Goal: Task Accomplishment & Management: Use online tool/utility

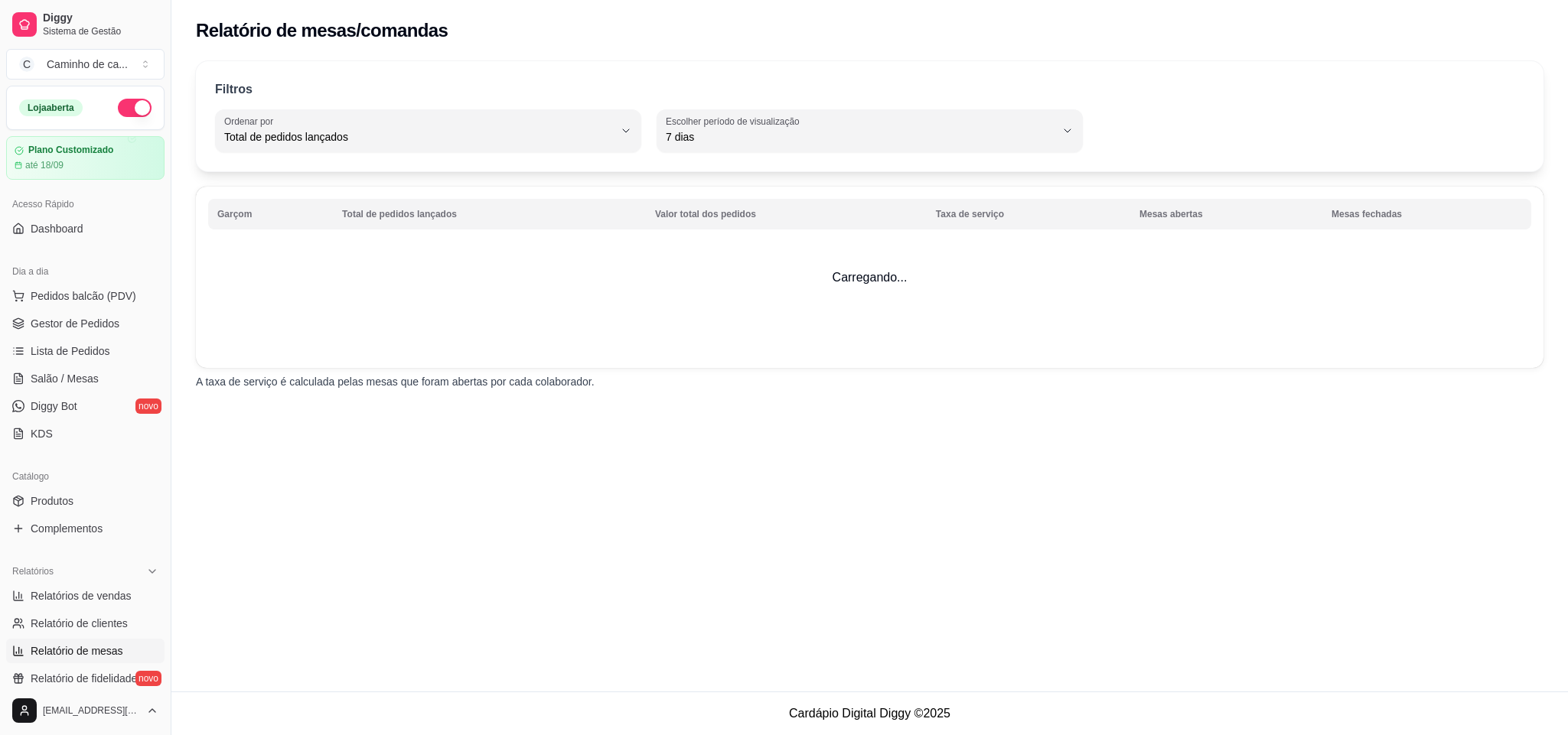
select select "TOTAL_OF_ORDERS"
select select "7"
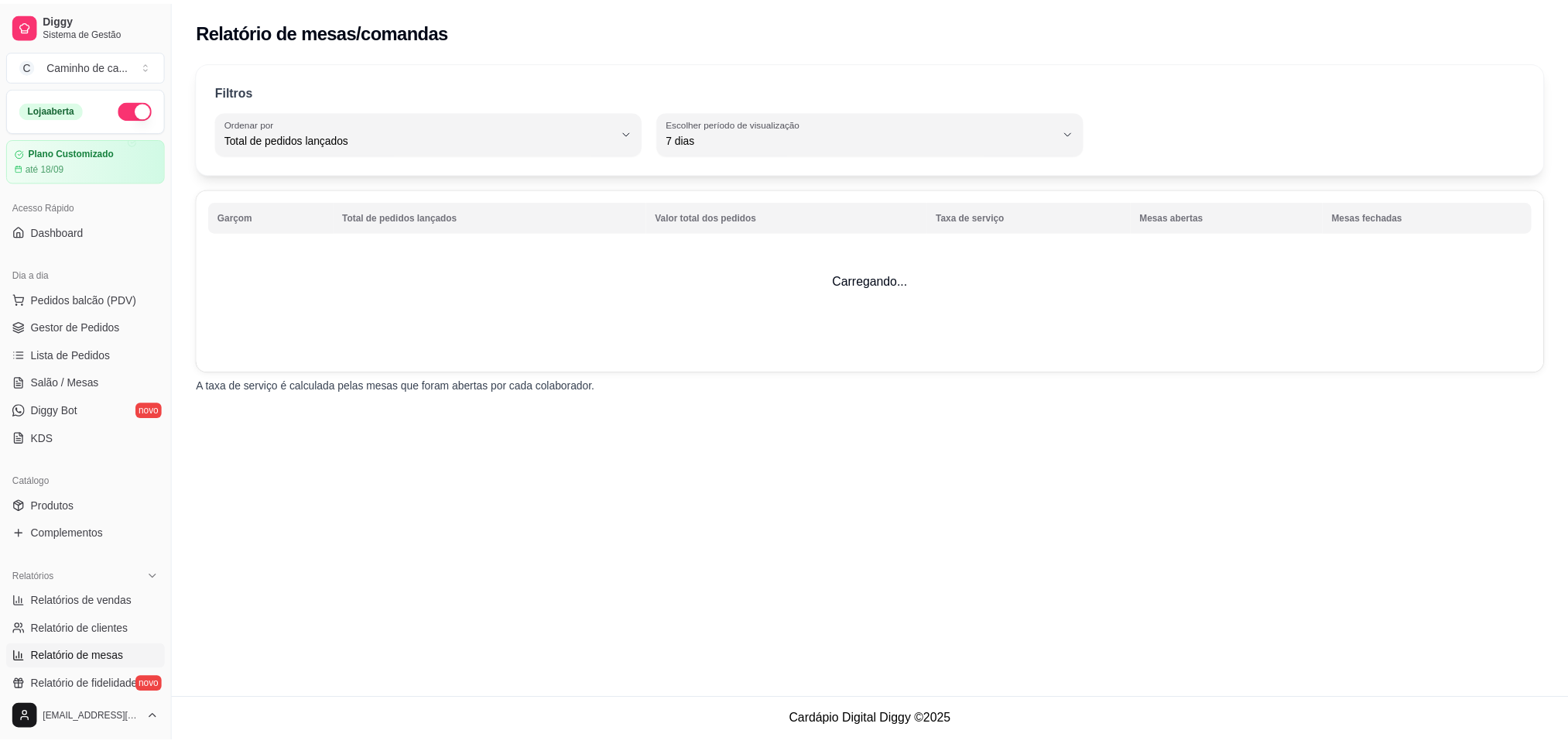
scroll to position [370, 0]
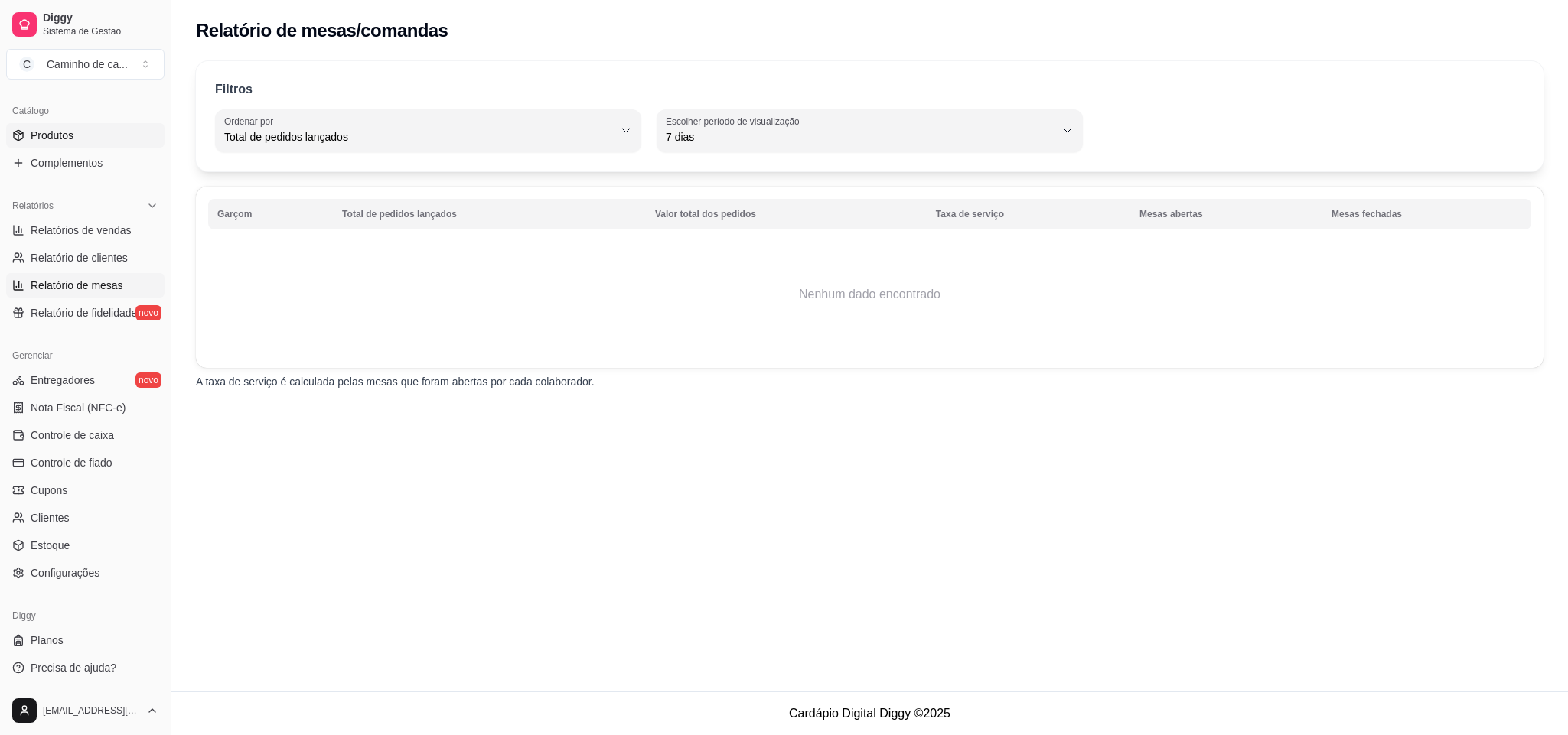
click at [93, 131] on link "Produtos" at bounding box center [85, 135] width 158 height 24
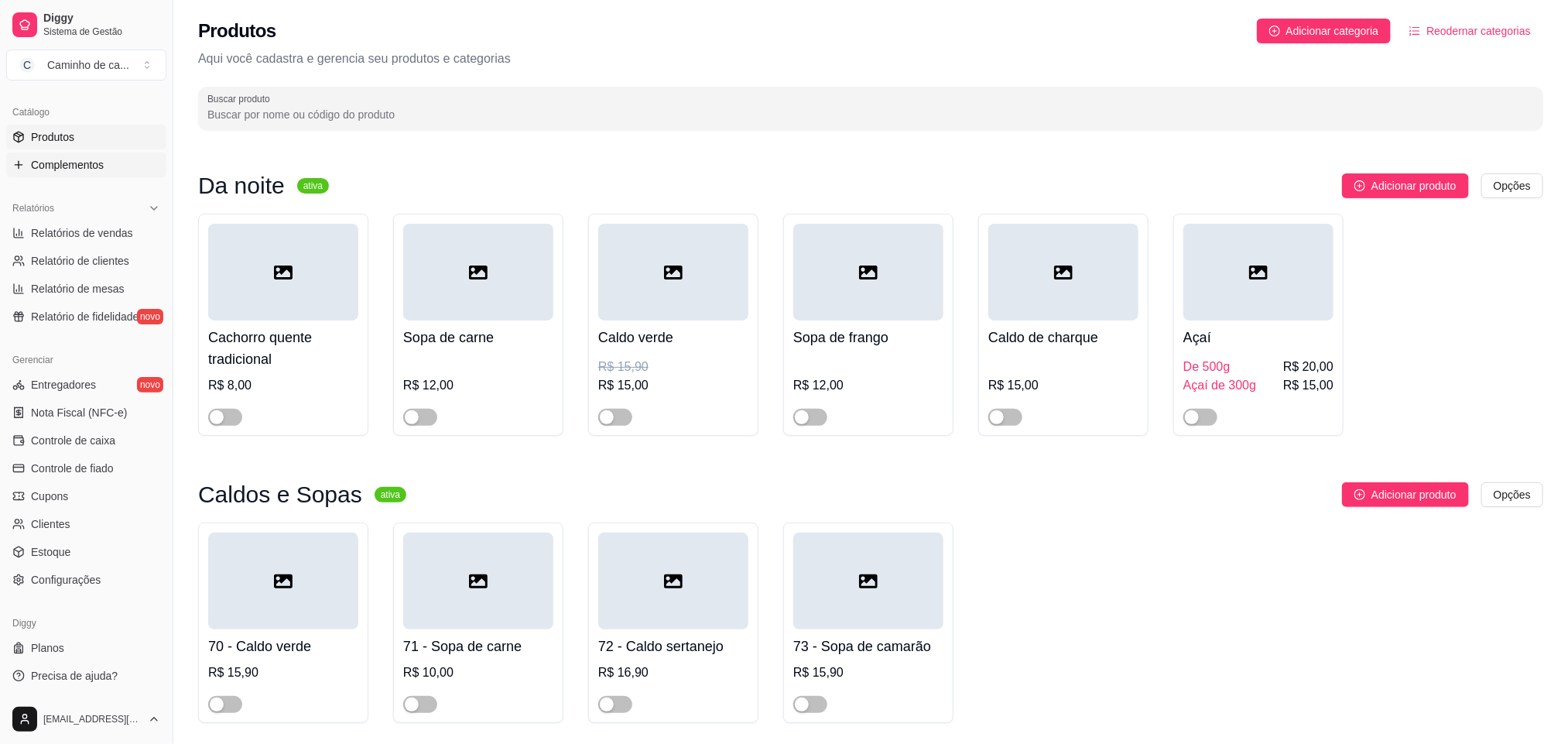
click at [92, 158] on span "Complementos" at bounding box center [67, 164] width 73 height 15
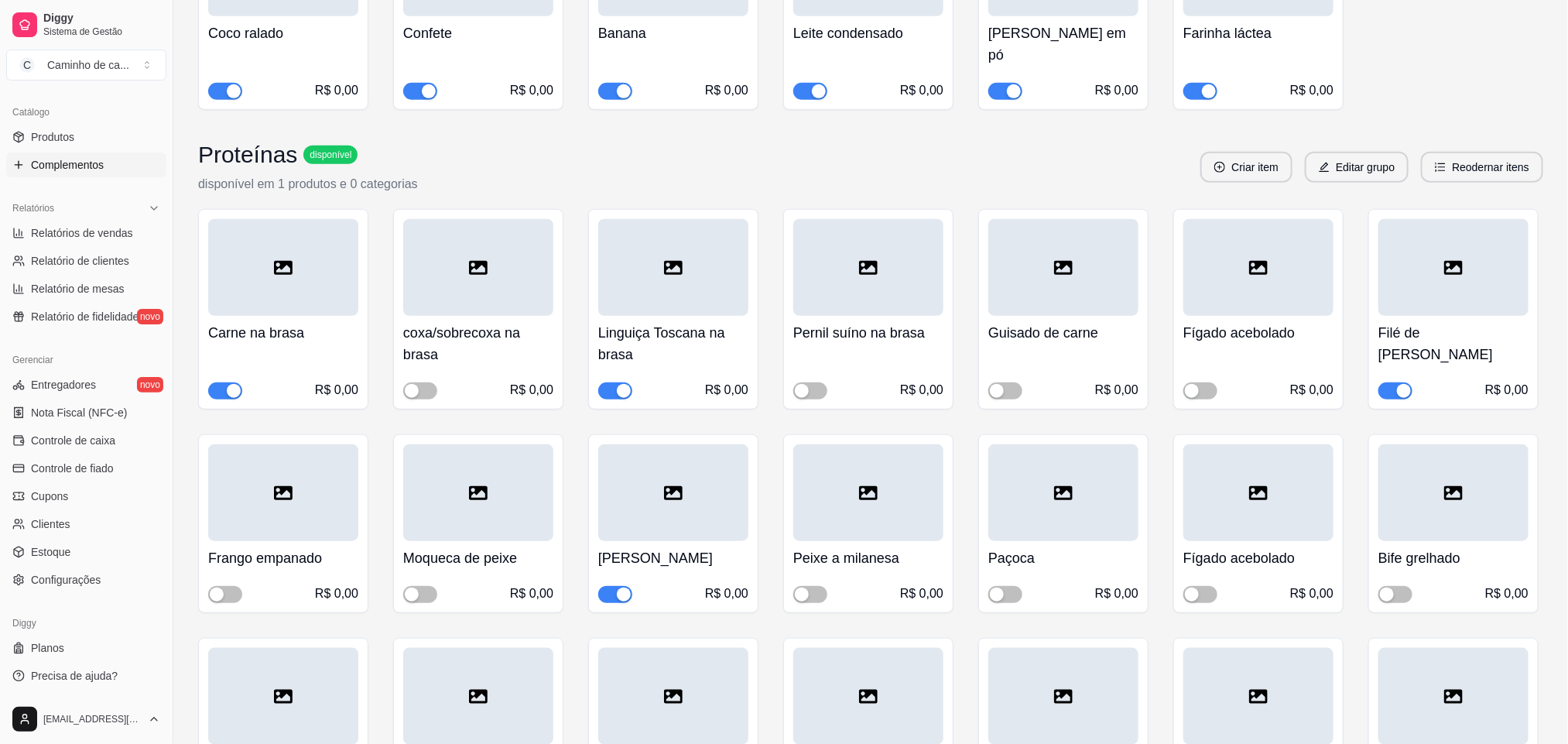
scroll to position [580, 0]
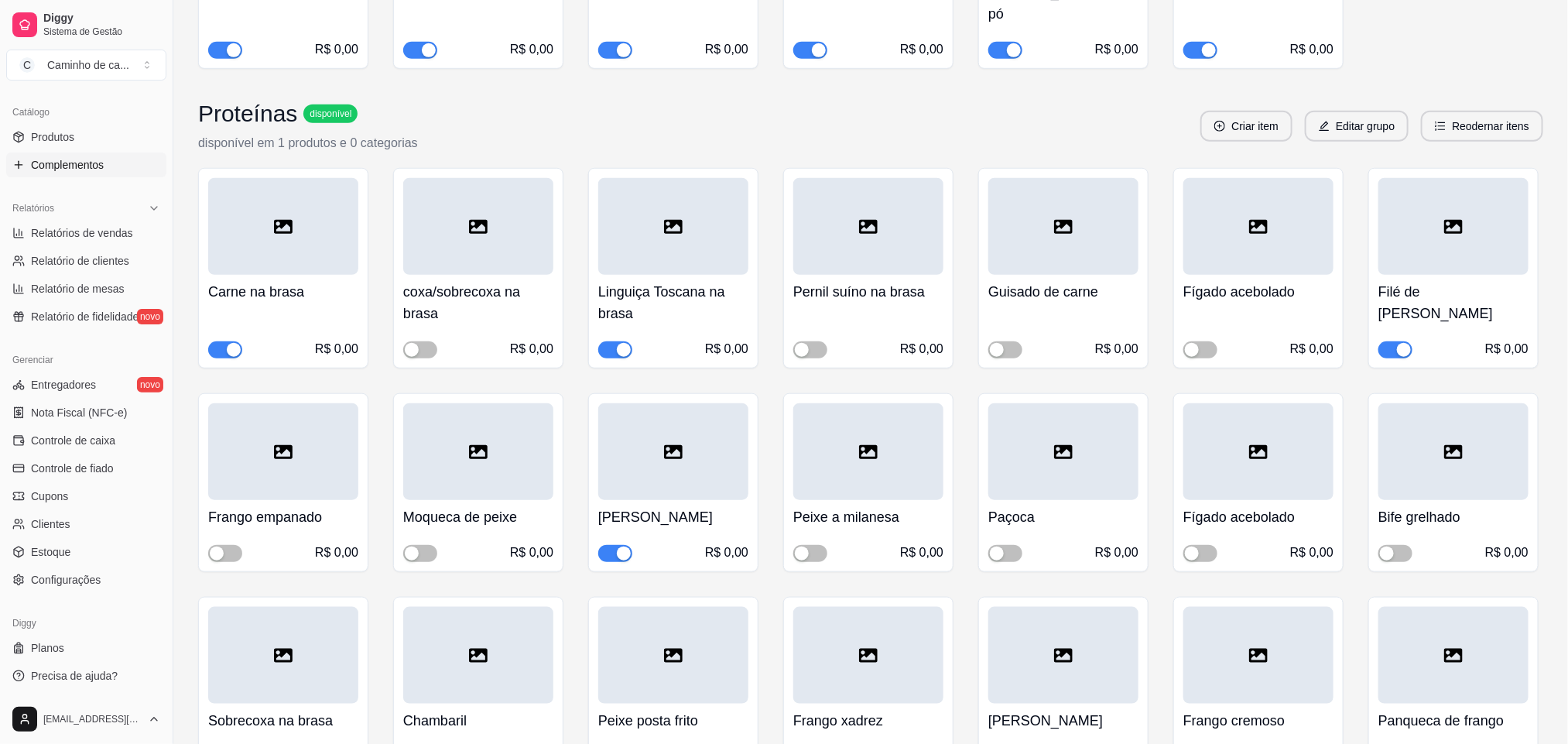
click at [219, 516] on div "Frango empanado R$ 0,00" at bounding box center [283, 531] width 150 height 62
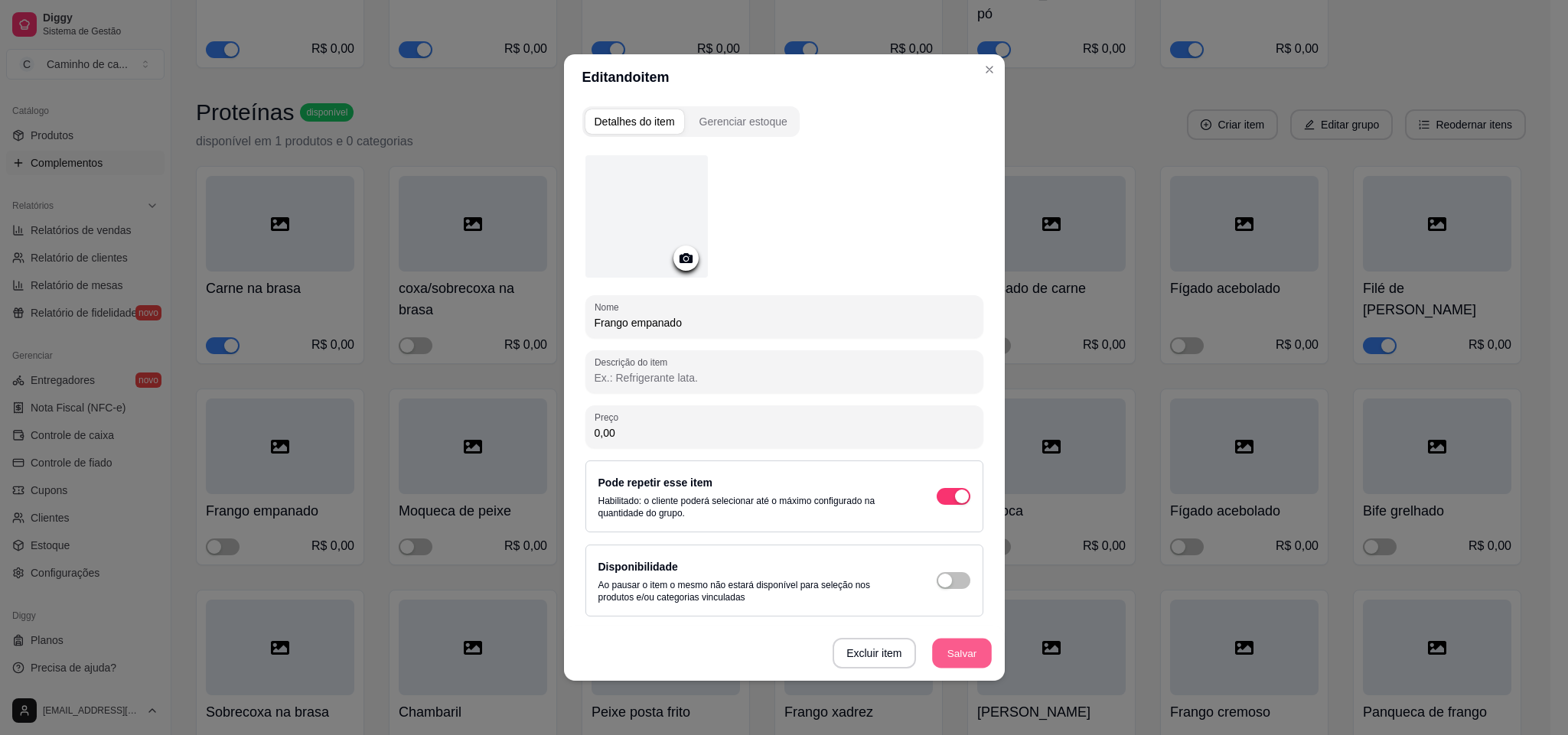
click at [962, 641] on button "Salvar" at bounding box center [962, 654] width 60 height 30
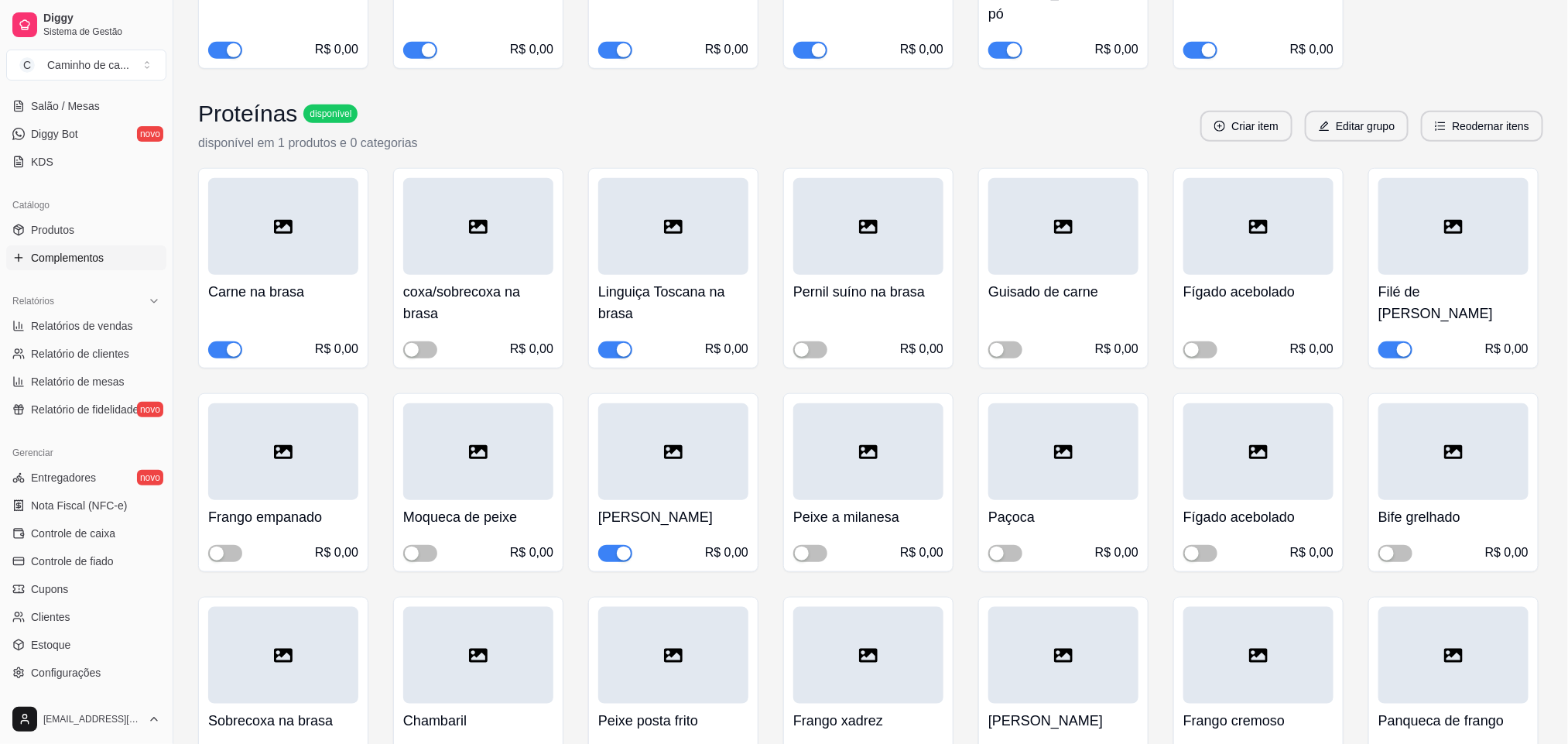
scroll to position [138, 0]
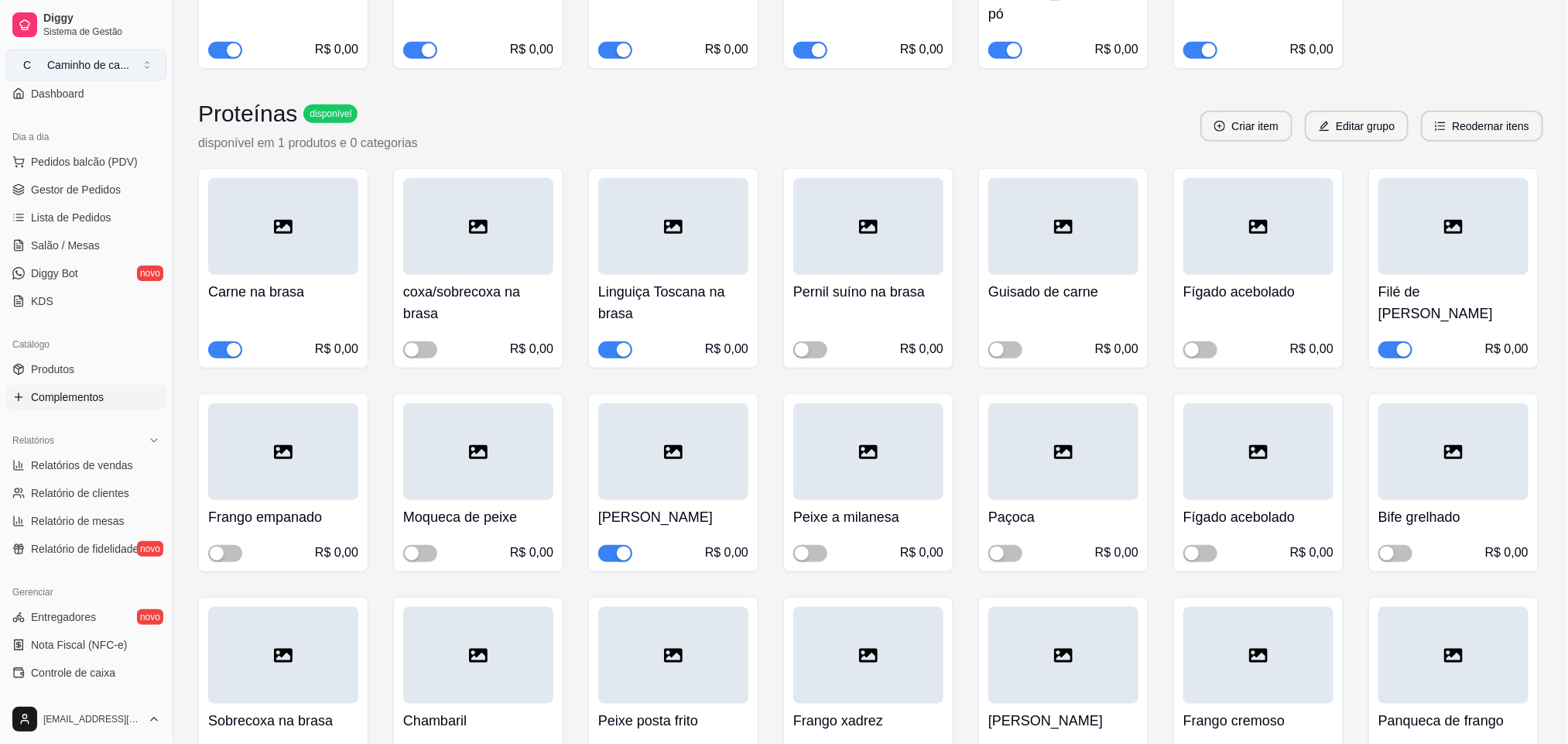
click at [138, 49] on button "C Caminho de ca ..." at bounding box center [86, 64] width 160 height 31
click at [112, 164] on div "Criar Catálogo" at bounding box center [89, 168] width 170 height 25
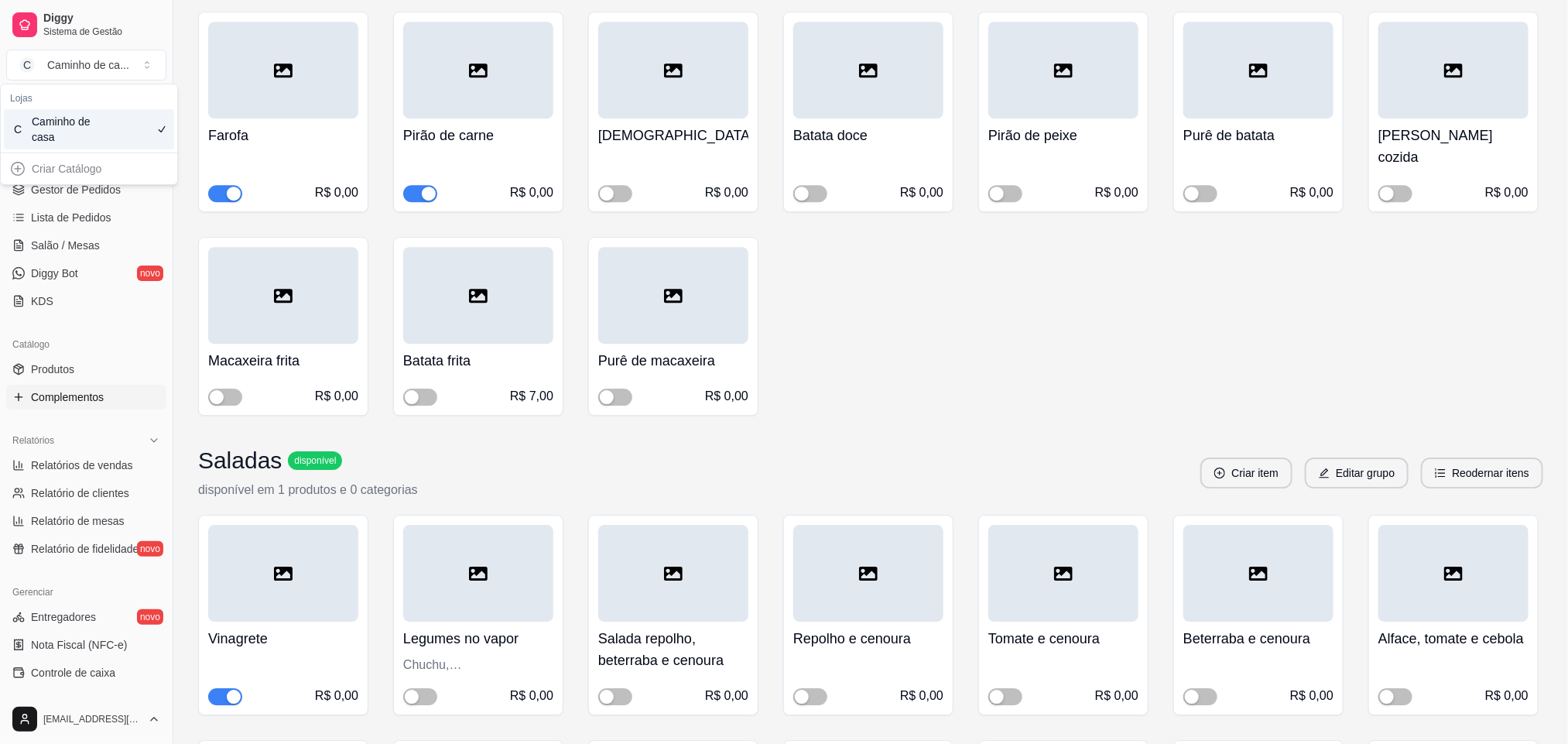
scroll to position [2305, 0]
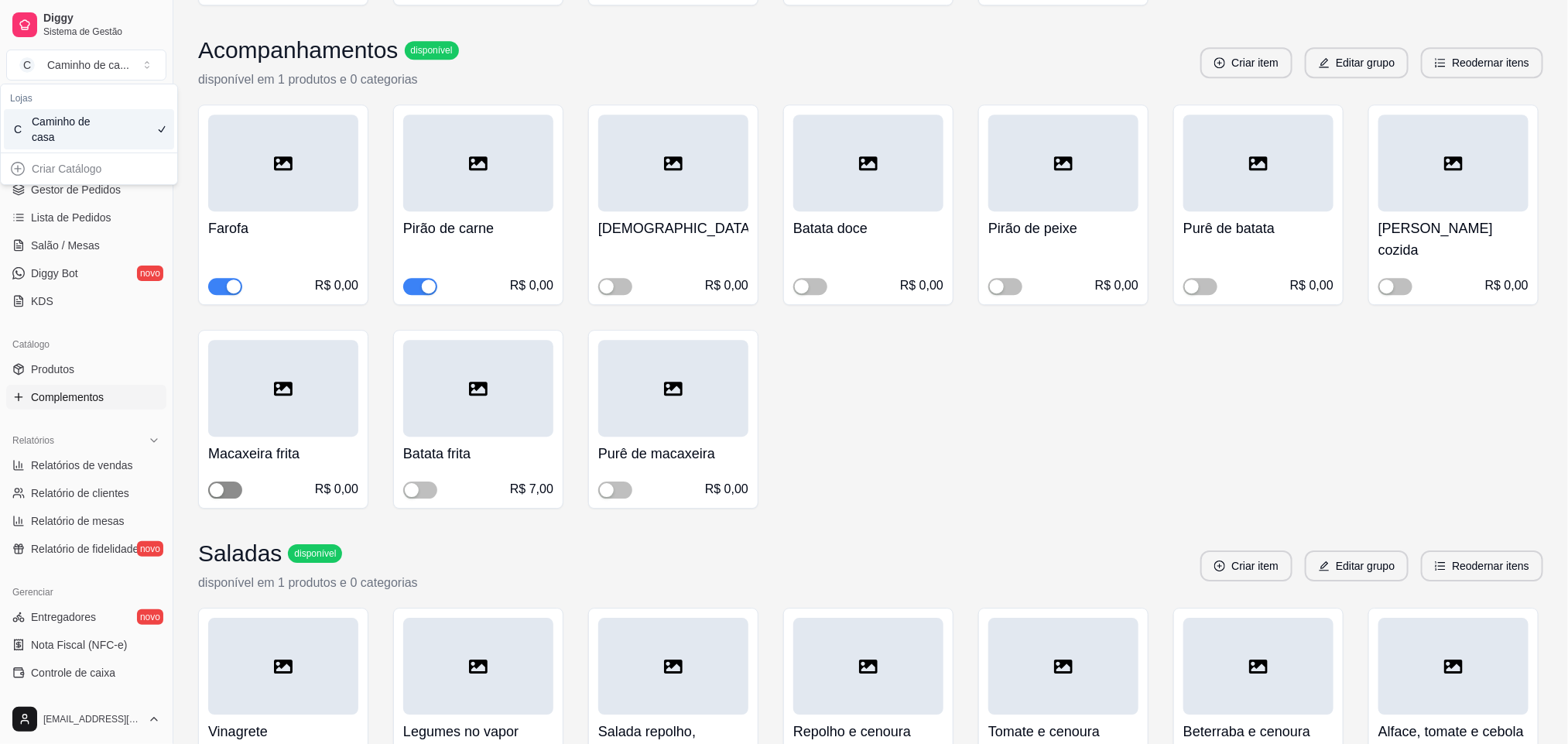
click at [223, 483] on div "button" at bounding box center [216, 490] width 14 height 14
click at [423, 280] on div "button" at bounding box center [428, 286] width 14 height 14
click at [800, 280] on div "button" at bounding box center [801, 286] width 14 height 14
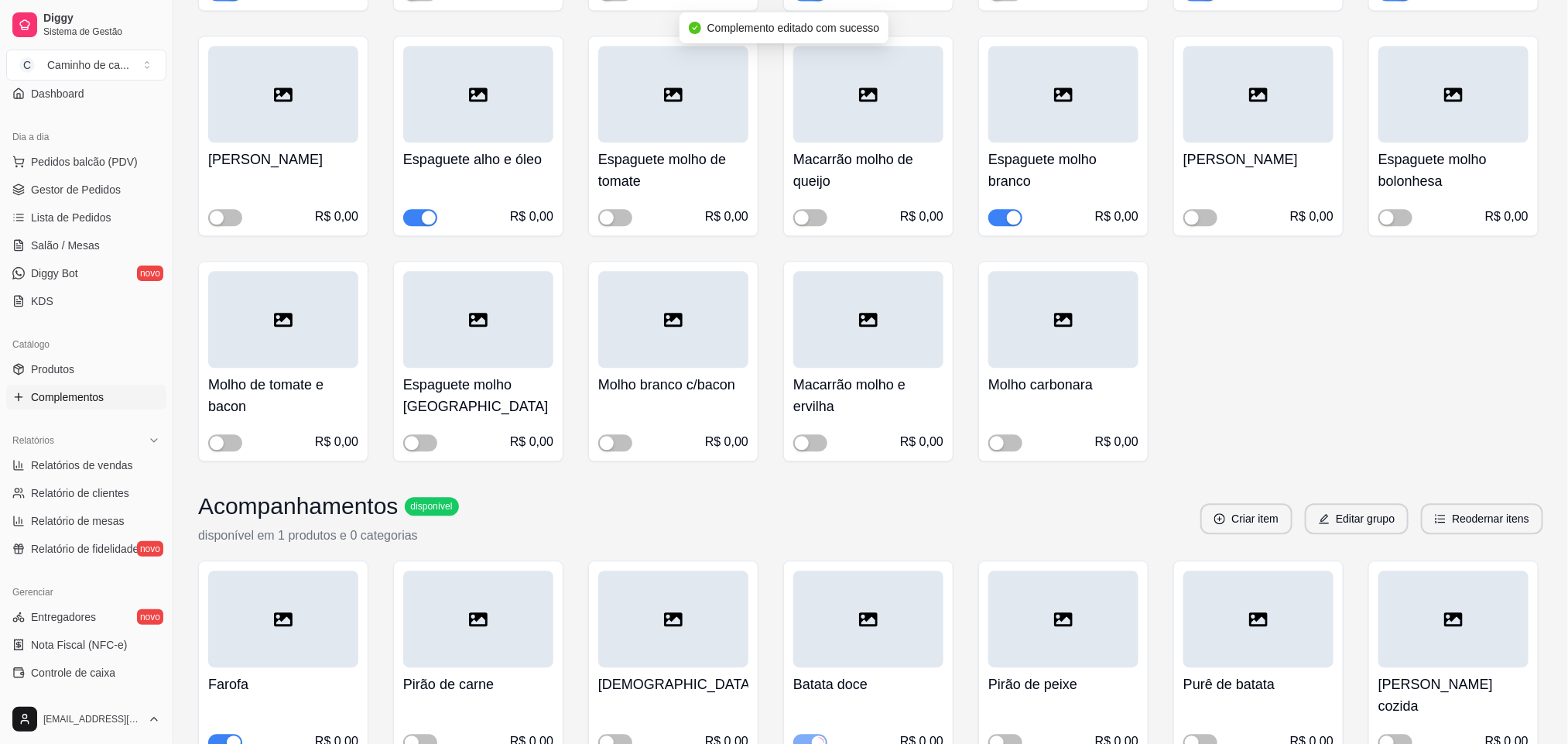
scroll to position [1840, 0]
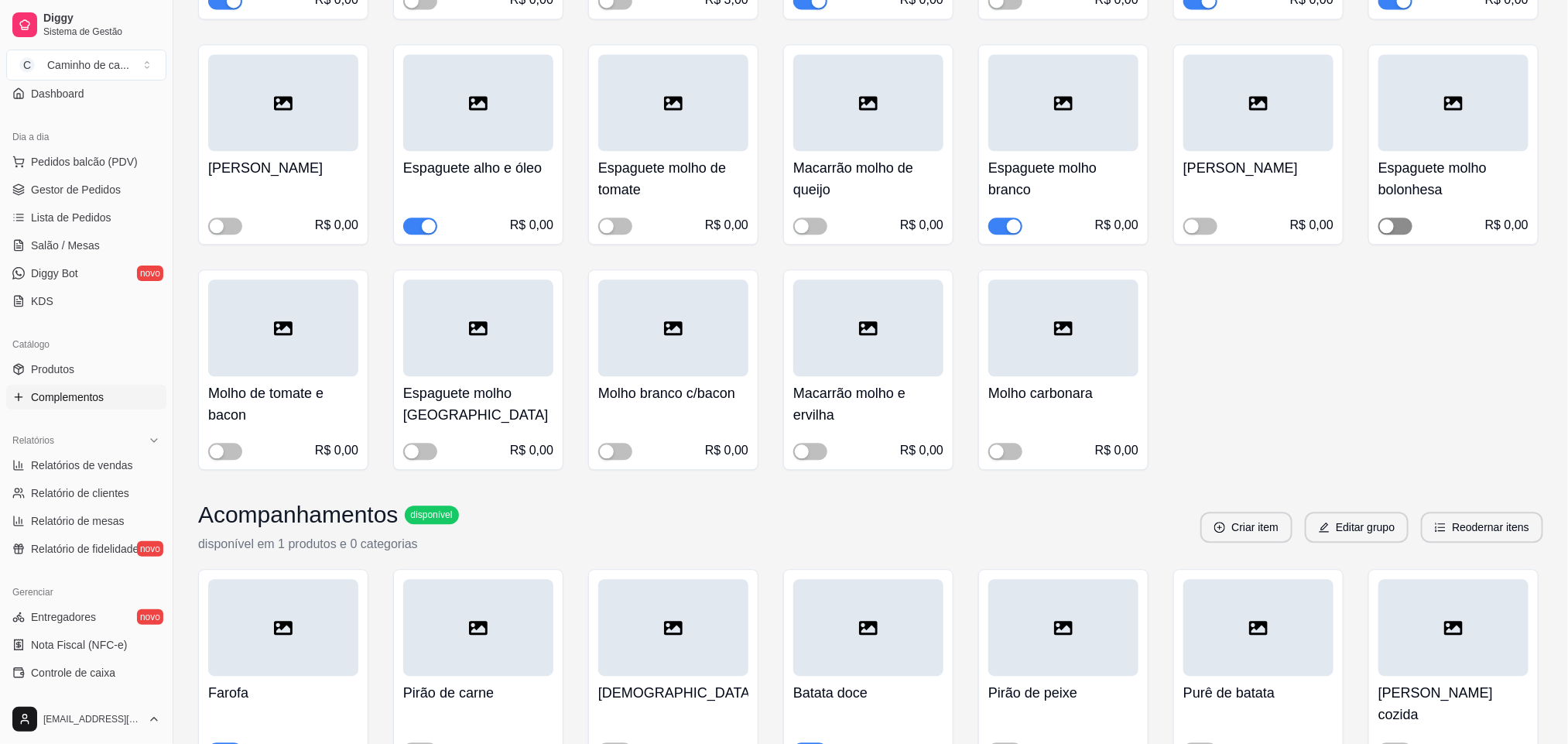
click at [1390, 219] on div "button" at bounding box center [1387, 226] width 14 height 14
click at [994, 217] on span "button" at bounding box center [1006, 226] width 34 height 17
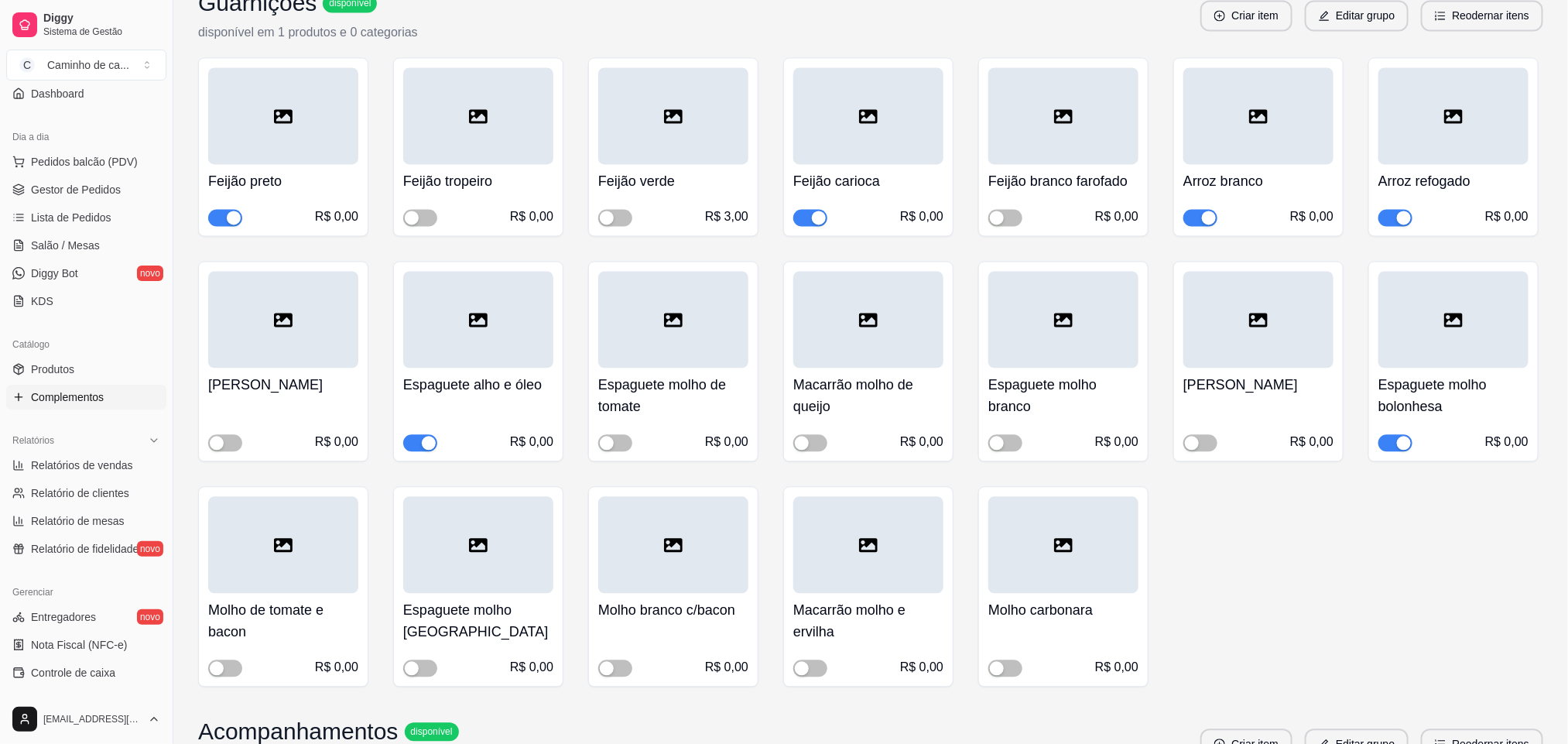
scroll to position [1492, 0]
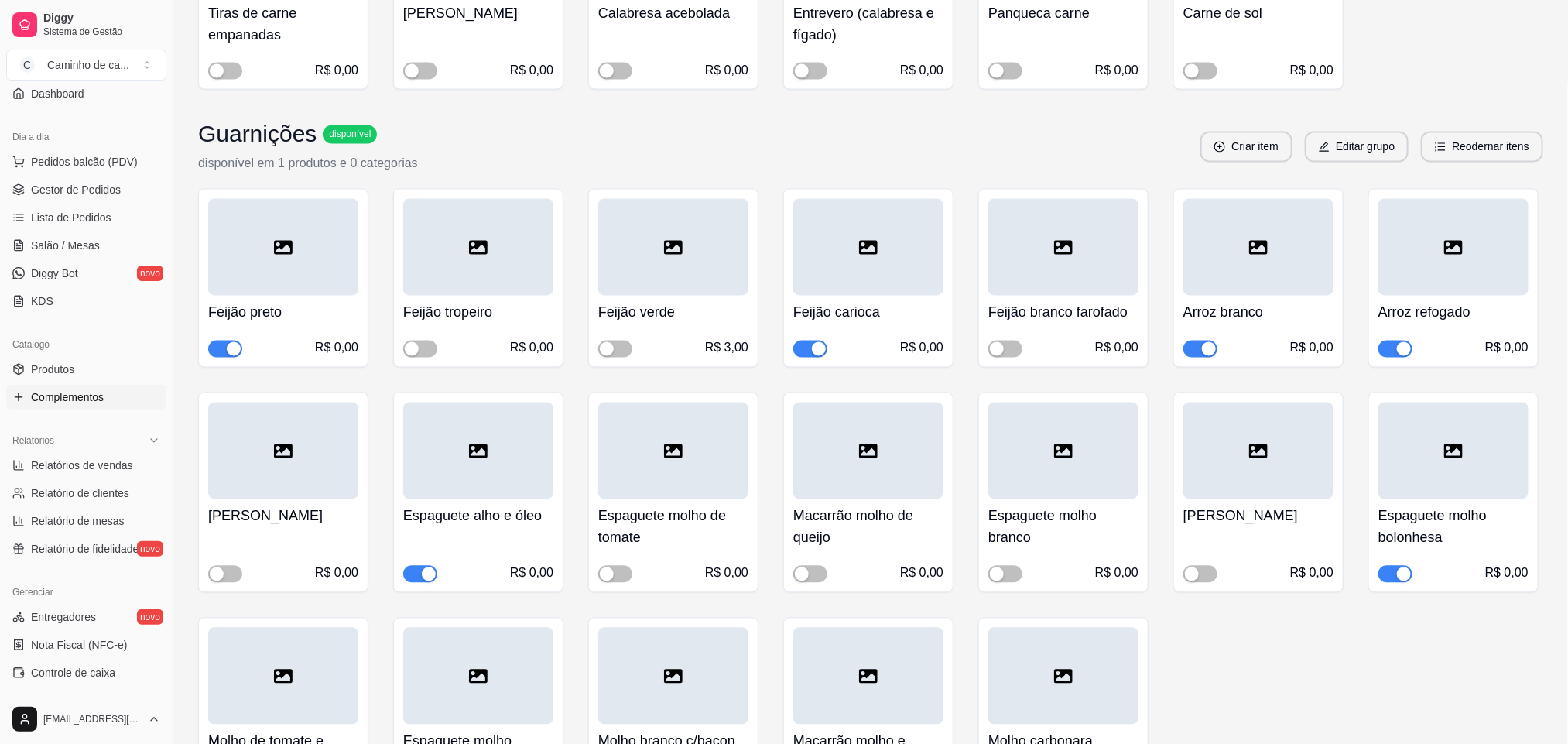
click at [999, 339] on div "R$ 0,00" at bounding box center [1063, 349] width 150 height 19
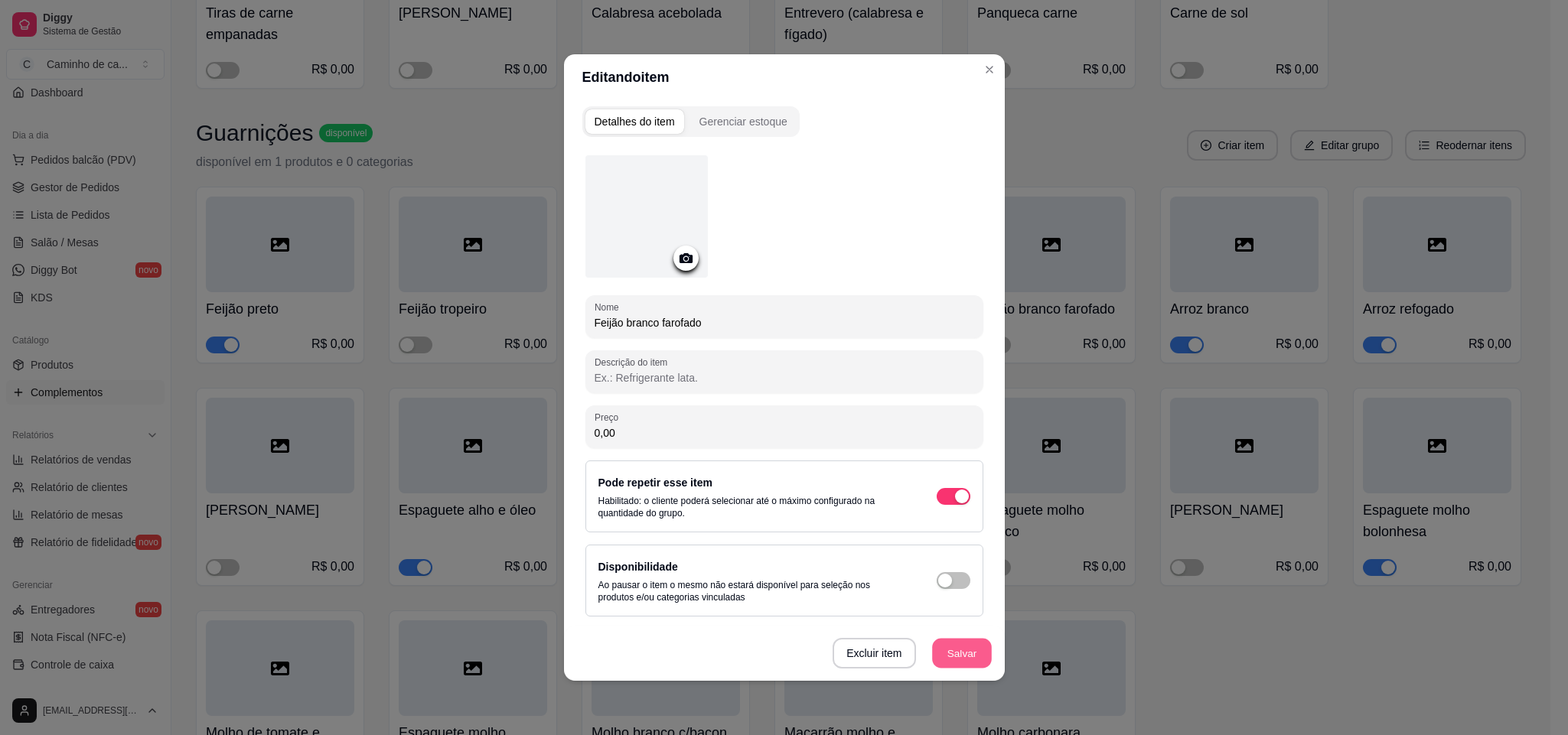
click at [974, 650] on button "Salvar" at bounding box center [962, 654] width 60 height 30
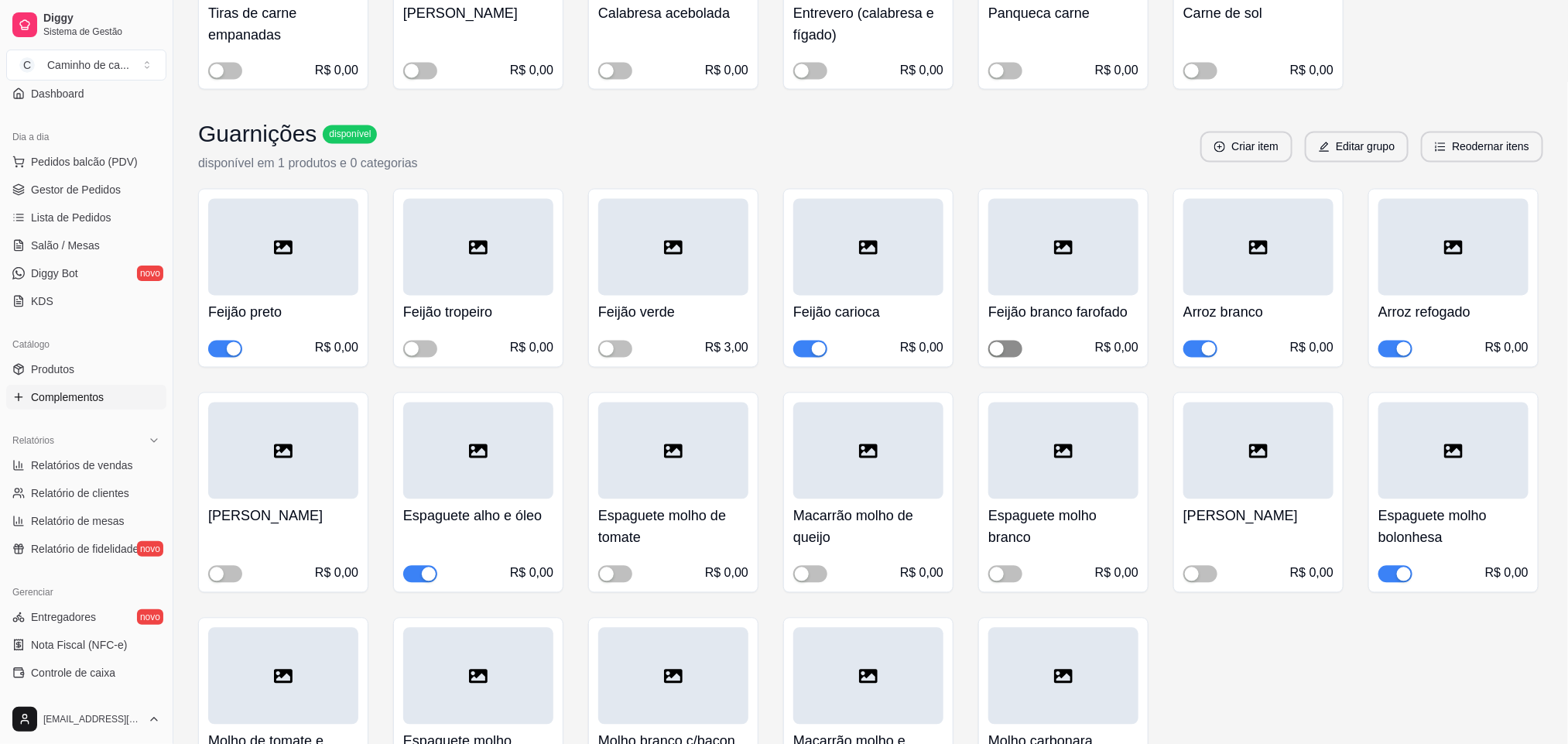
click at [997, 342] on div "button" at bounding box center [996, 349] width 14 height 14
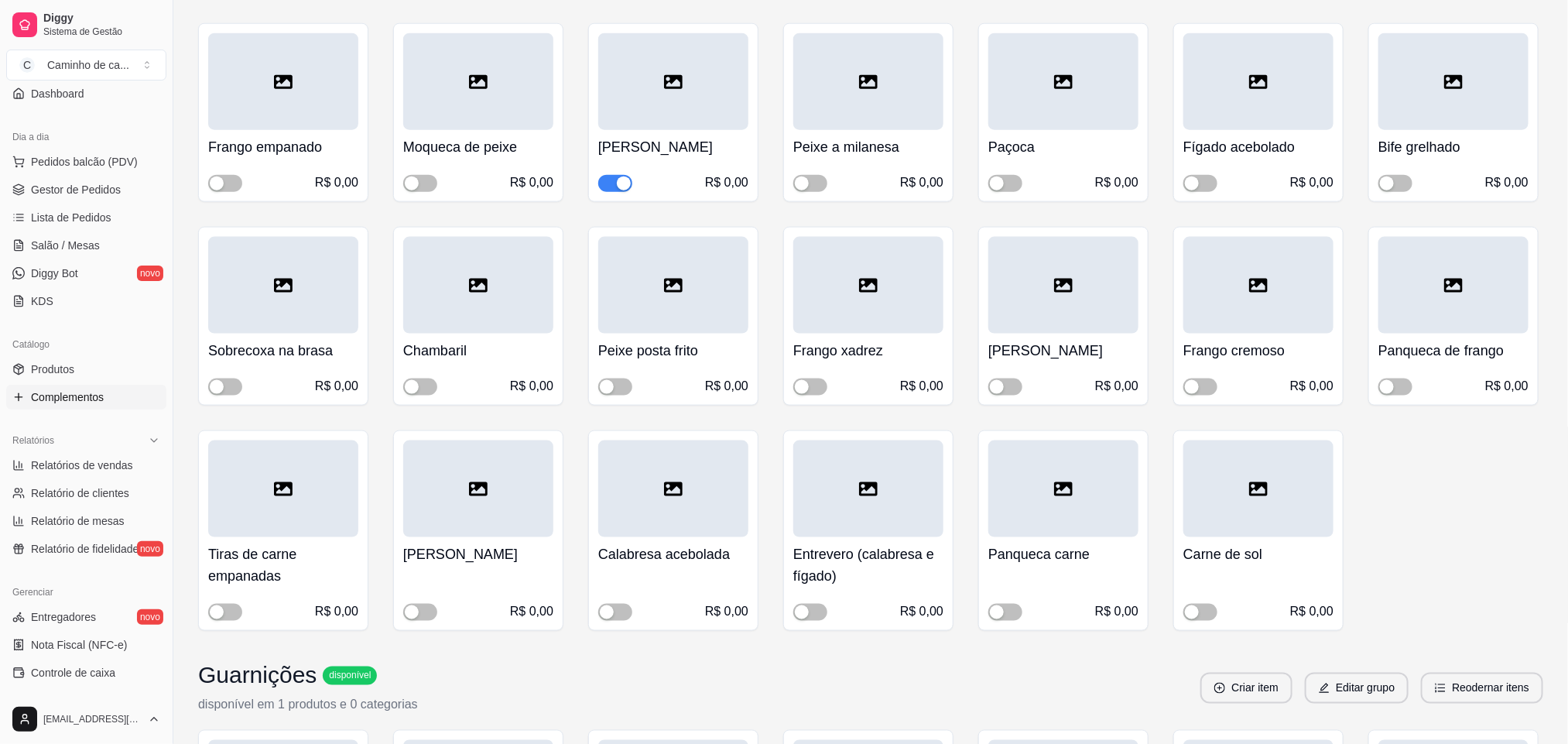
scroll to position [911, 0]
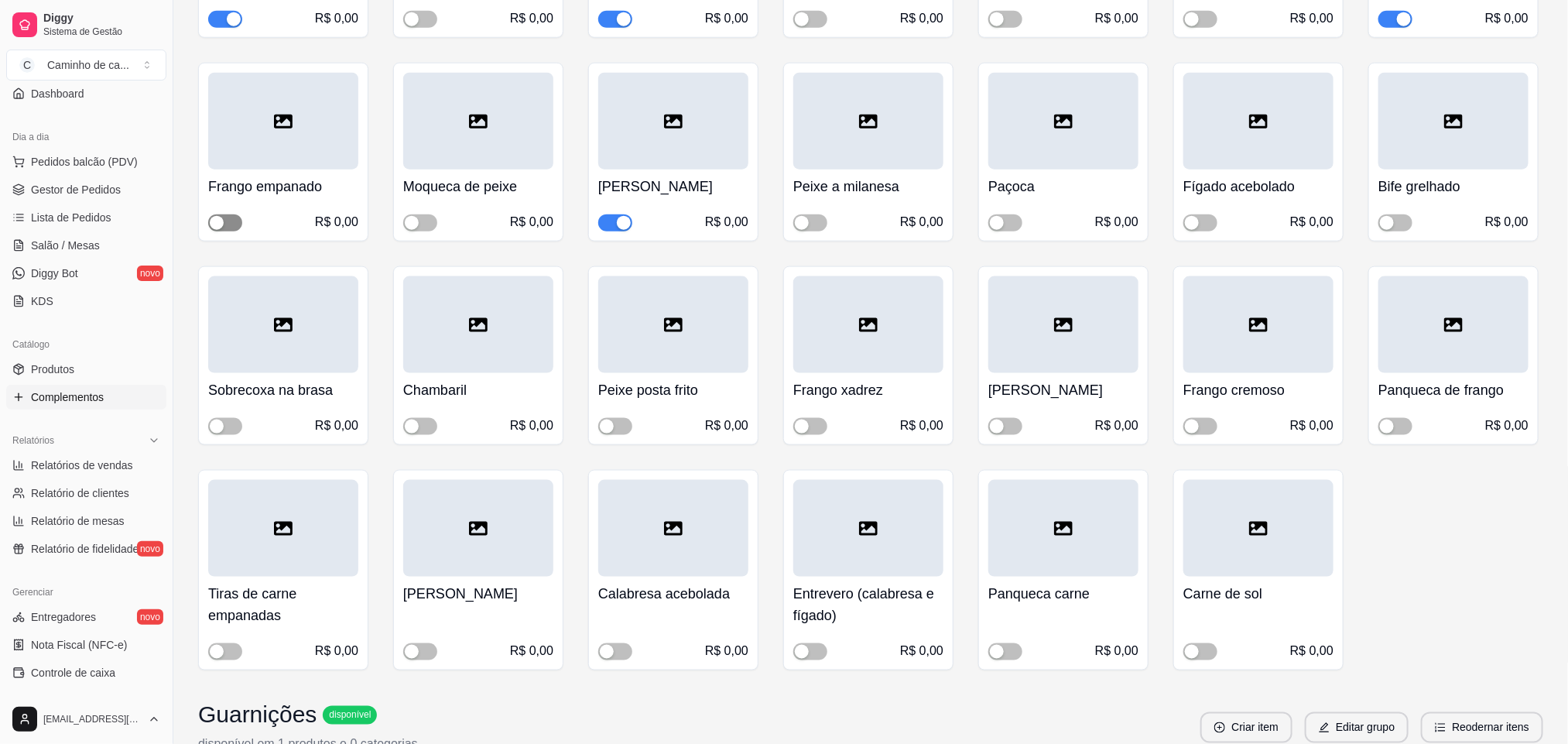
click at [234, 215] on span "button" at bounding box center [225, 223] width 34 height 17
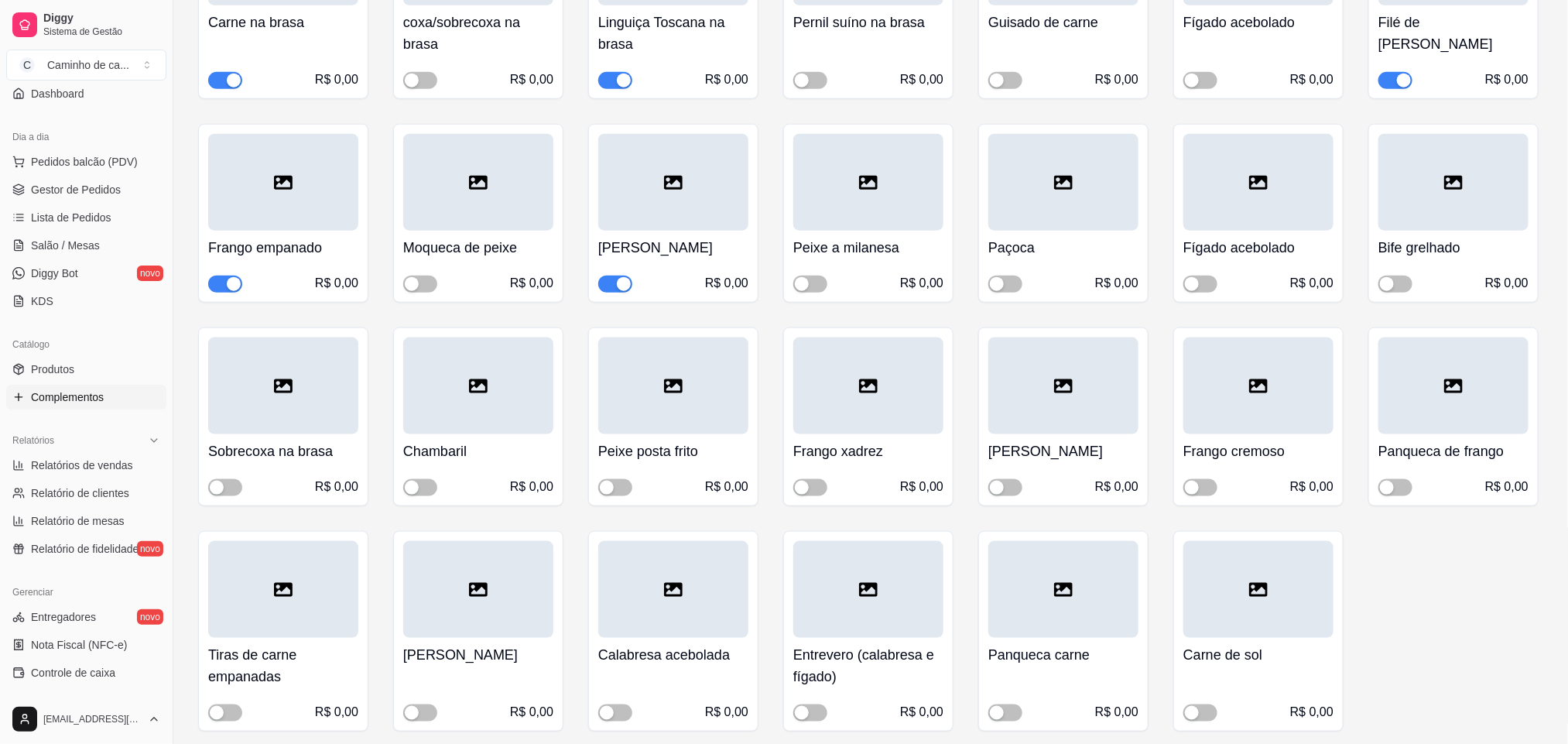
scroll to position [795, 0]
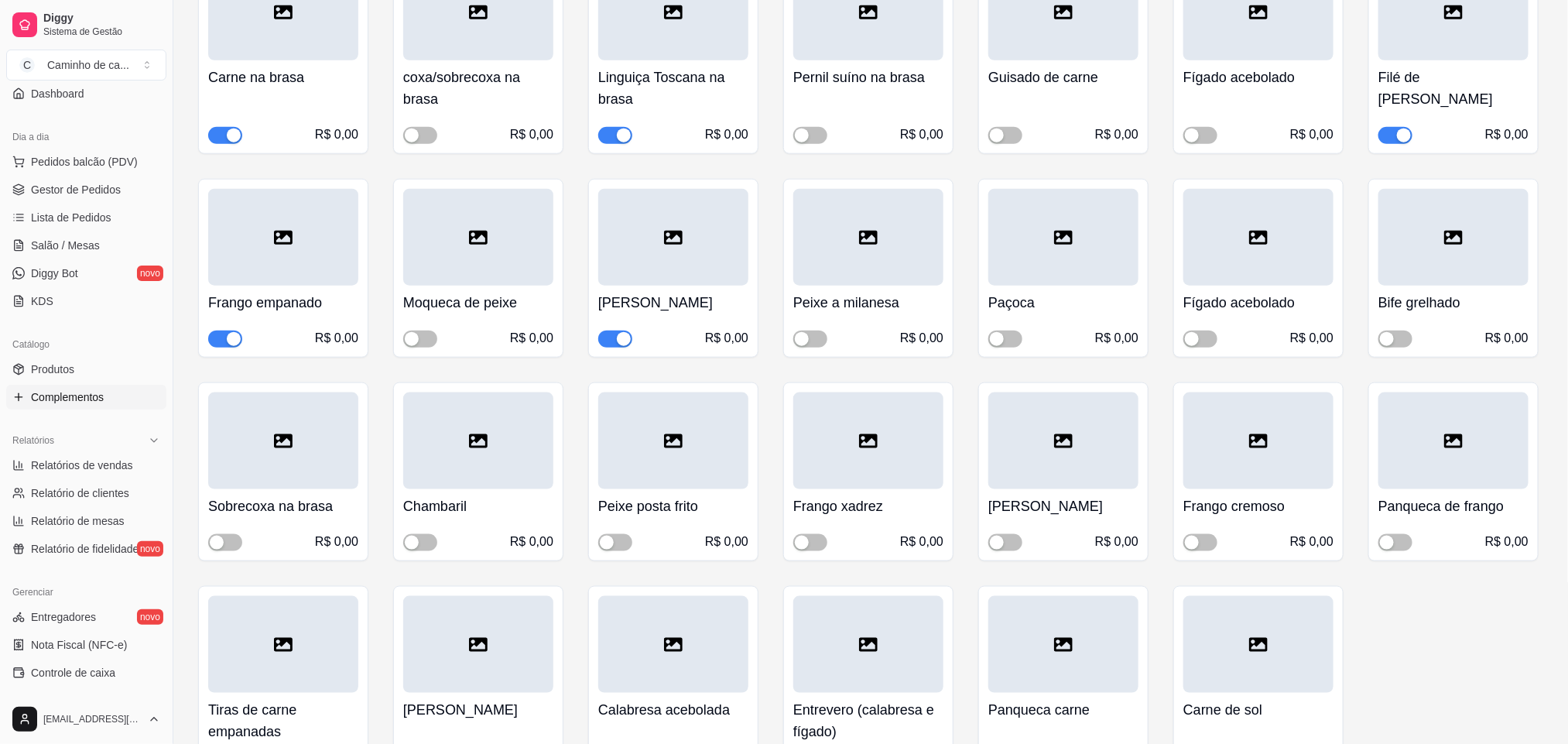
click at [606, 331] on span "button" at bounding box center [615, 339] width 34 height 17
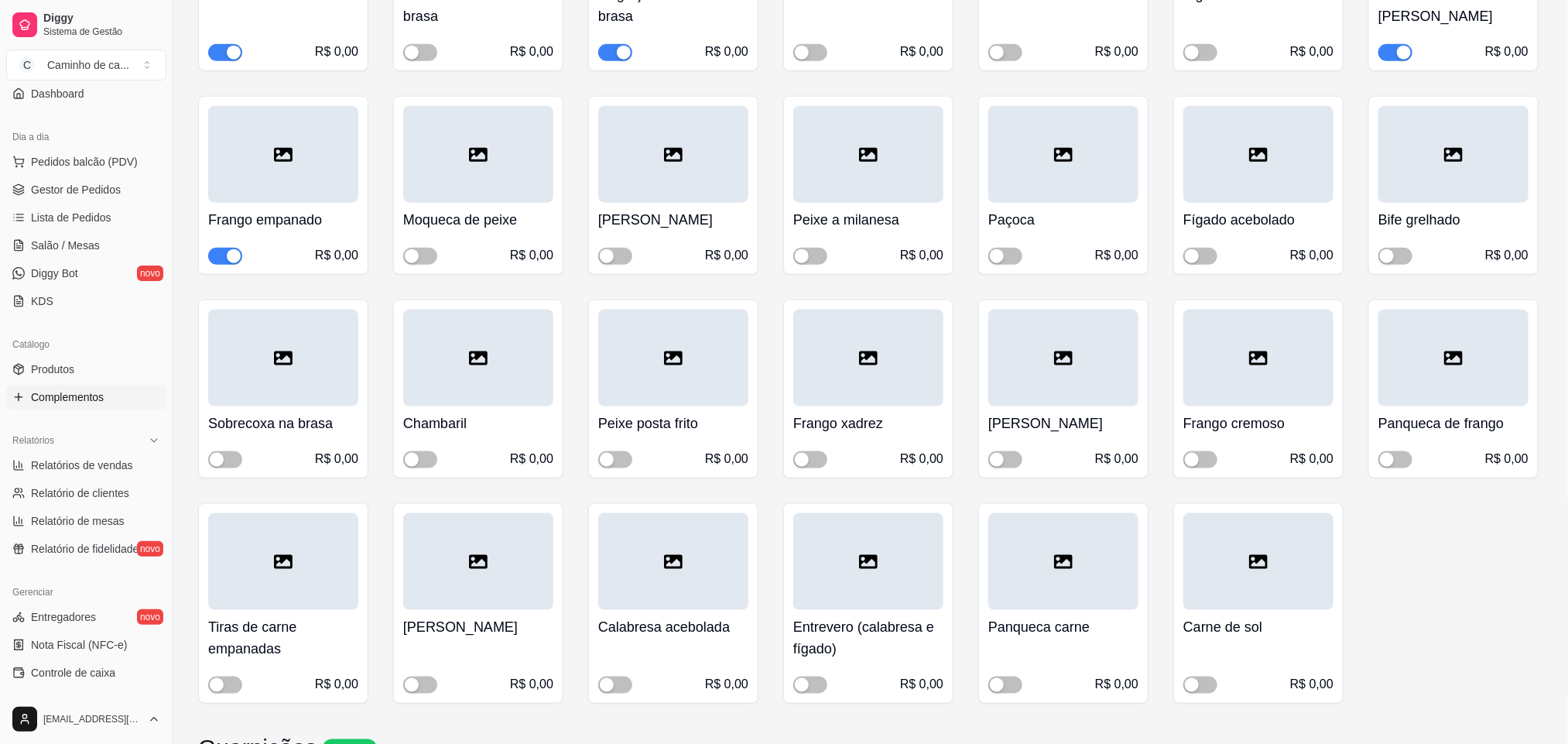
scroll to position [911, 0]
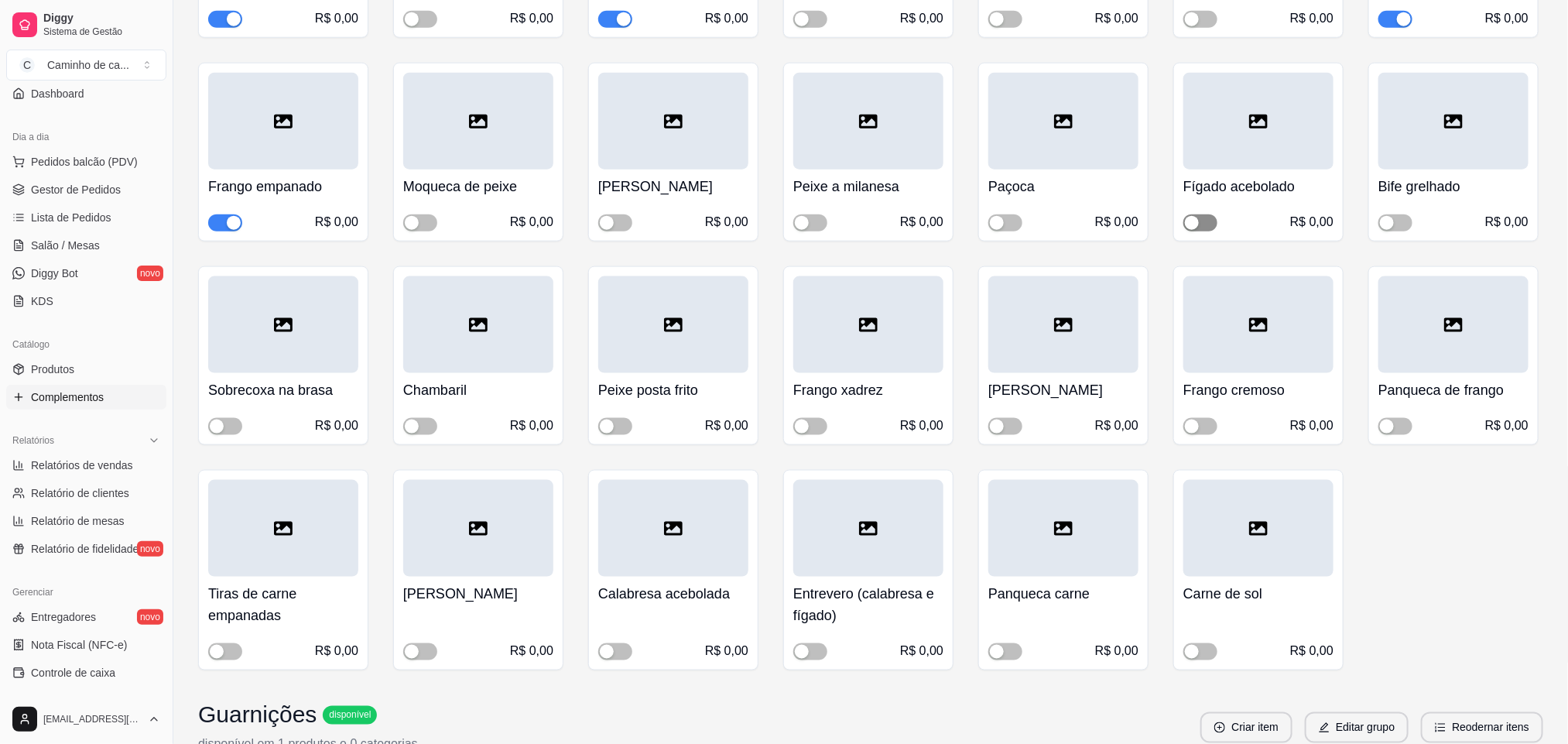
click at [1194, 216] on div "button" at bounding box center [1192, 222] width 14 height 14
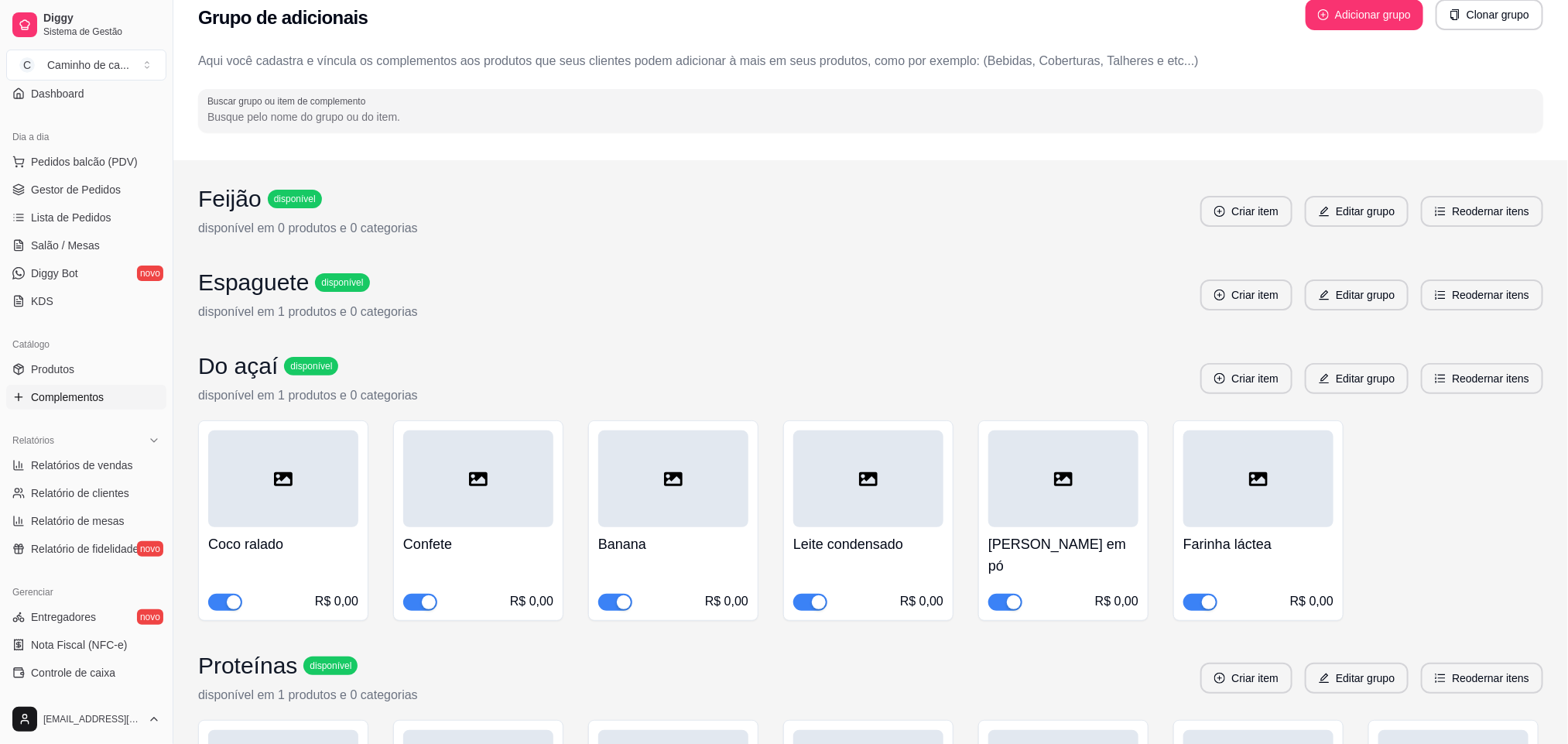
scroll to position [0, 0]
